Goal: Transaction & Acquisition: Book appointment/travel/reservation

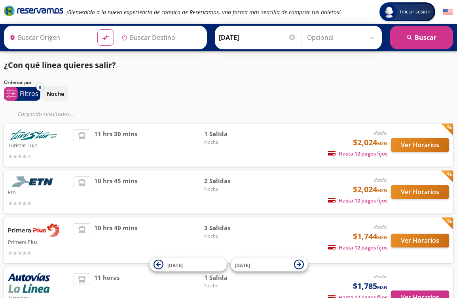
type input "Manzanillo, Colima"
type input "[GEOGRAPHIC_DATA], [GEOGRAPHIC_DATA]"
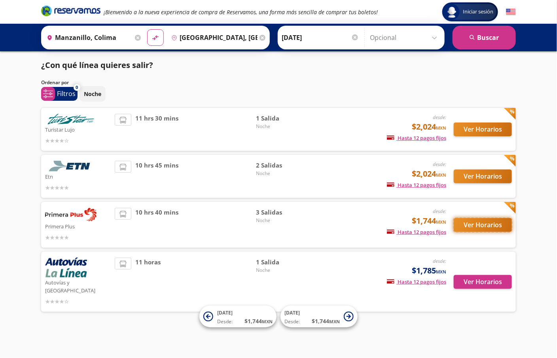
click at [456, 226] on button "Ver Horarios" at bounding box center [482, 225] width 58 height 14
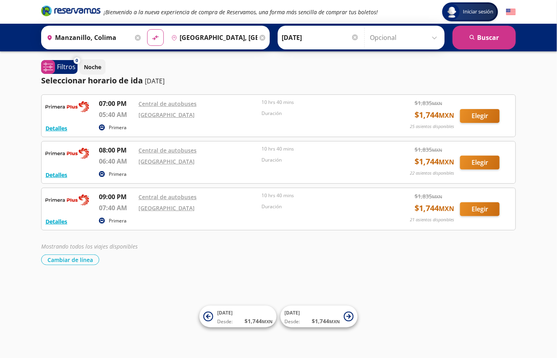
click at [0, 209] on html "Iniciar sesión Iniciar sesión ¡Bienvenido a la nueva experiencia de compra de R…" at bounding box center [278, 179] width 557 height 358
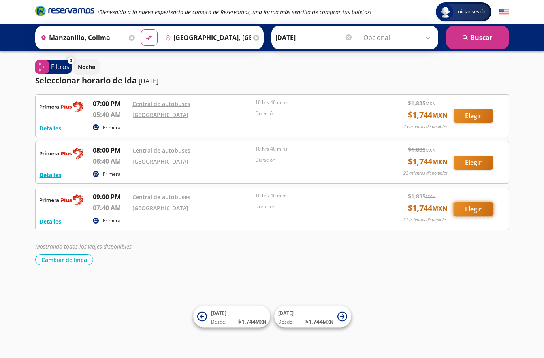
click at [456, 206] on button "Elegir" at bounding box center [474, 209] width 40 height 14
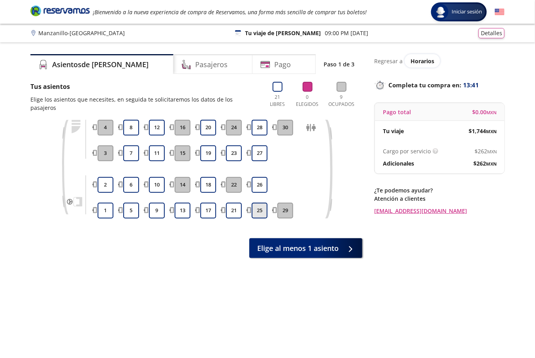
click at [253, 203] on button "25" at bounding box center [260, 211] width 16 height 16
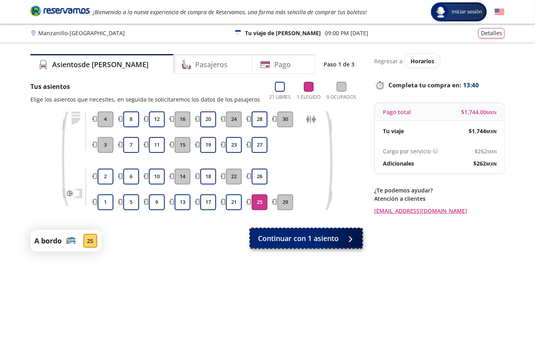
click at [271, 230] on button "Continuar con 1 asiento" at bounding box center [306, 238] width 112 height 20
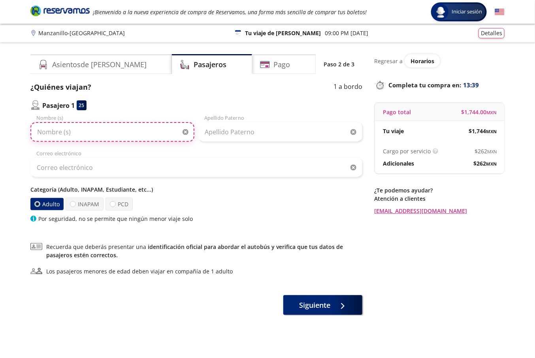
click at [104, 134] on input "Nombre (s)" at bounding box center [112, 132] width 164 height 20
type input "prueba"
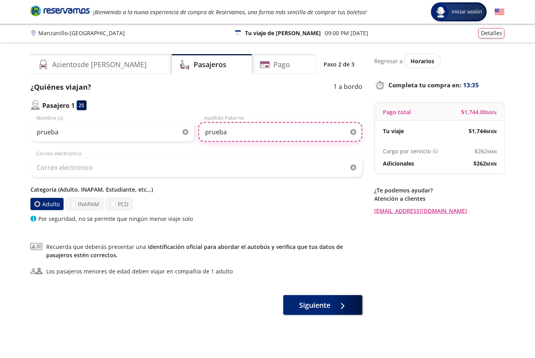
type input "prueba"
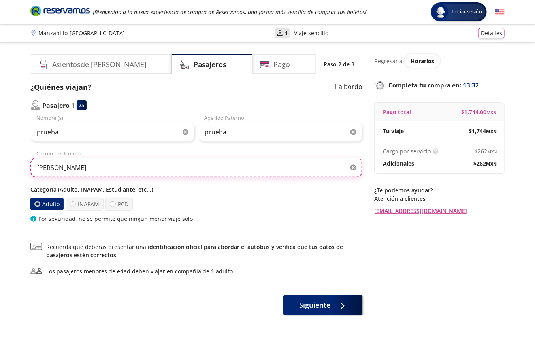
type input "[EMAIL_ADDRESS][DOMAIN_NAME]"
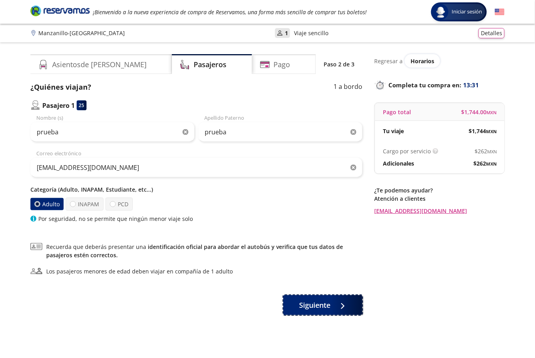
click at [334, 298] on button "Siguiente" at bounding box center [322, 305] width 79 height 20
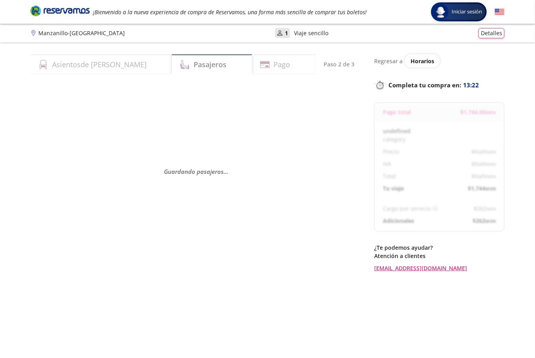
select select "MX"
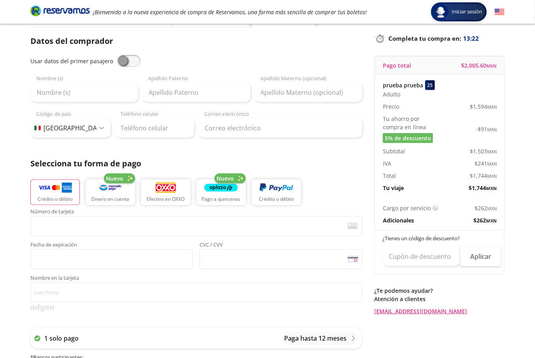
scroll to position [48, 0]
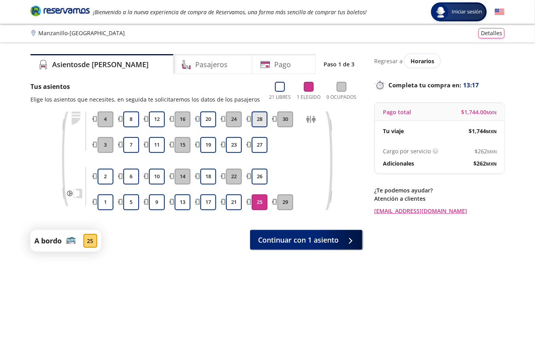
click at [260, 125] on button "28" at bounding box center [260, 119] width 16 height 16
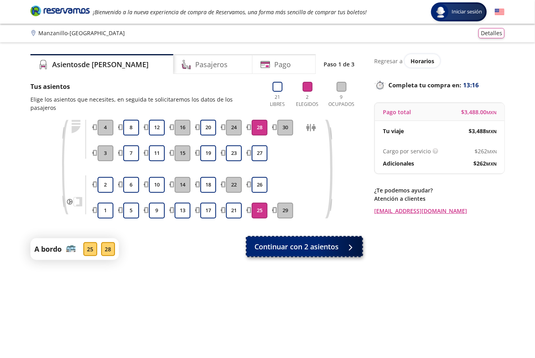
click at [287, 243] on span "Continuar con 2 asientos" at bounding box center [297, 247] width 84 height 11
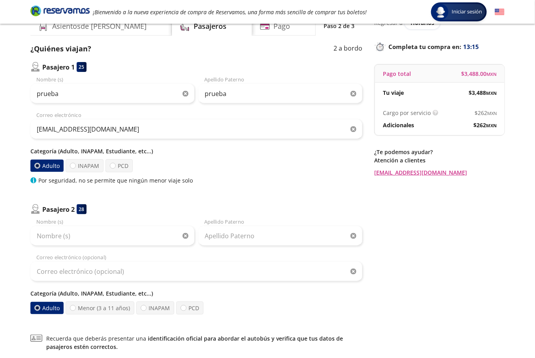
scroll to position [59, 0]
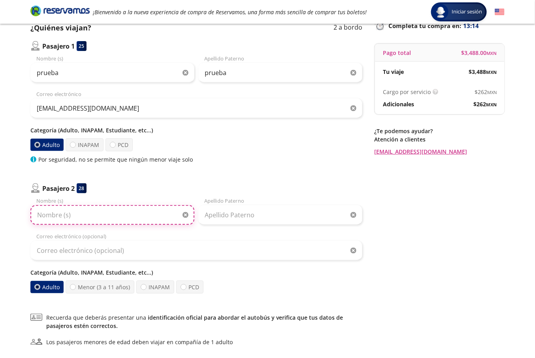
click at [68, 206] on input "Nombre (s)" at bounding box center [112, 215] width 164 height 20
type input "prueba"
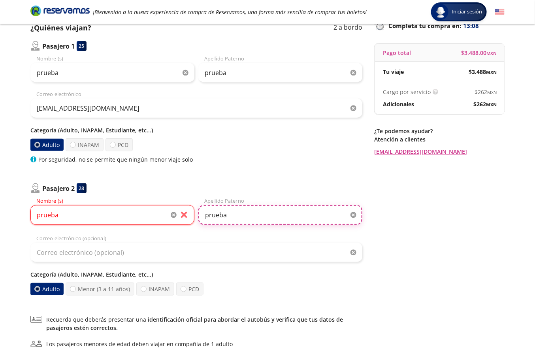
type input "prueba"
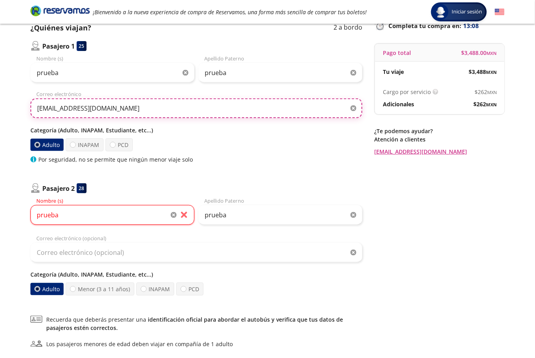
click at [95, 102] on input "[EMAIL_ADDRESS][DOMAIN_NAME]" at bounding box center [196, 108] width 332 height 20
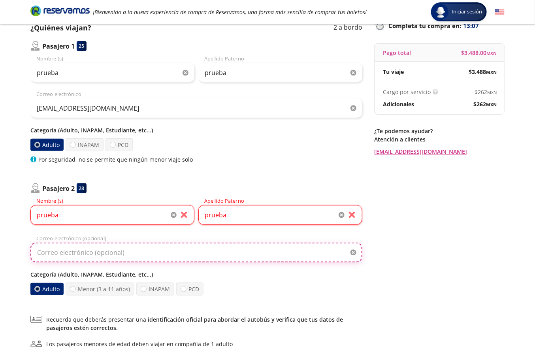
click at [90, 255] on input "Correo electrónico (opcional)" at bounding box center [196, 253] width 332 height 20
paste input "[EMAIL_ADDRESS][DOMAIN_NAME]"
type input "[EMAIL_ADDRESS][DOMAIN_NAME]"
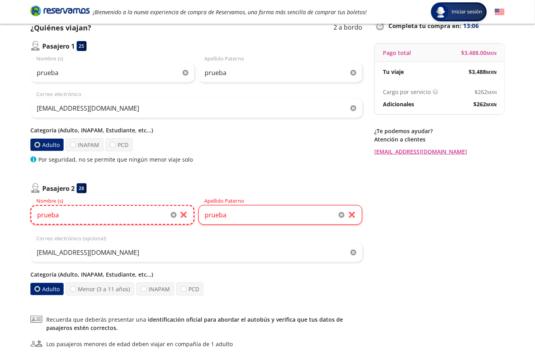
click at [81, 216] on input "prueba" at bounding box center [112, 215] width 164 height 20
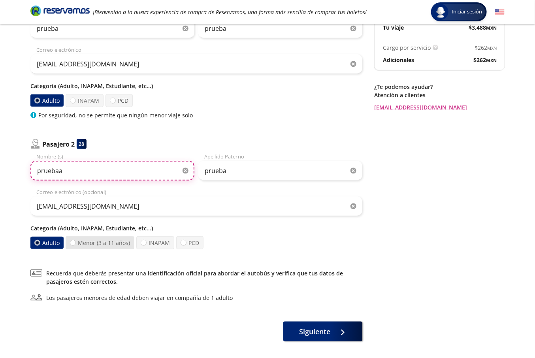
scroll to position [139, 0]
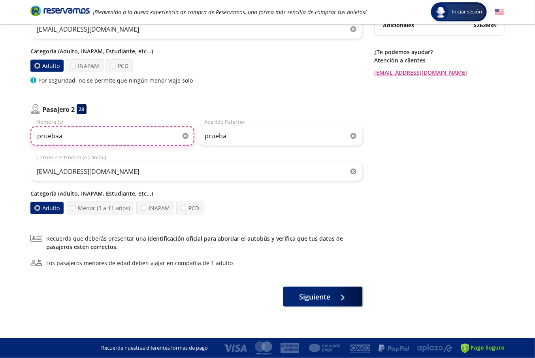
type input "pruebaa"
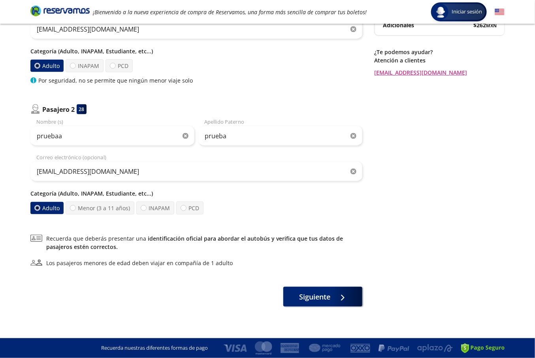
click at [102, 212] on label "Menor (3 a 11 años)" at bounding box center [100, 208] width 69 height 13
click at [75, 211] on input "Menor (3 a 11 años)" at bounding box center [72, 208] width 5 height 5
radio input "true"
radio input "false"
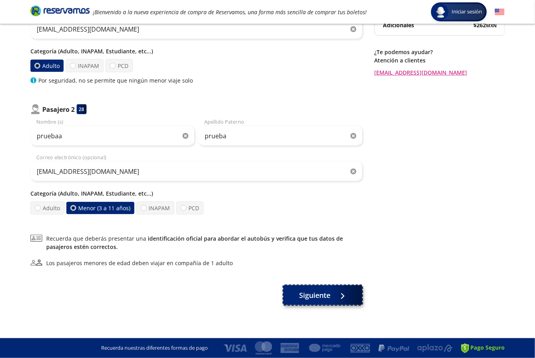
click at [326, 298] on span "Siguiente" at bounding box center [315, 295] width 31 height 11
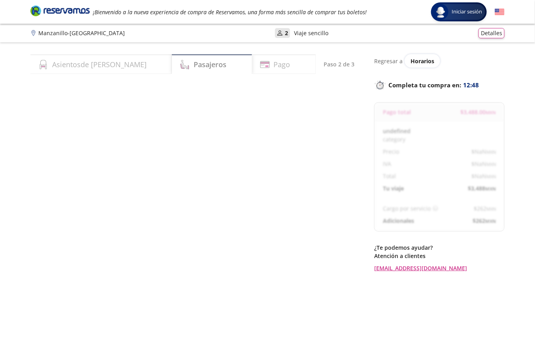
select select "MX"
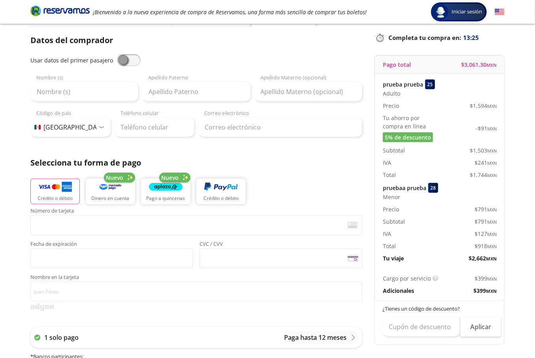
scroll to position [45, 0]
